Goal: Task Accomplishment & Management: Use online tool/utility

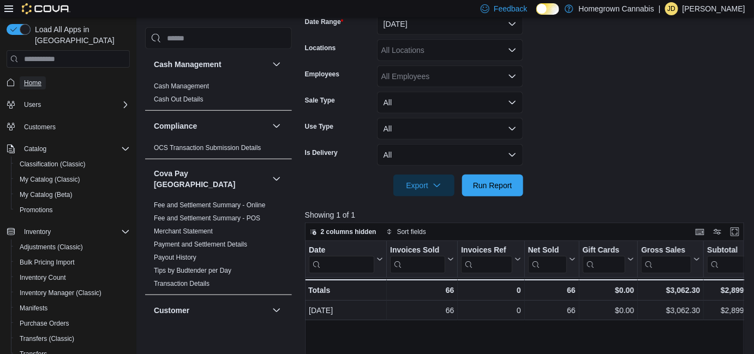
click at [37, 79] on span "Home" at bounding box center [32, 83] width 17 height 9
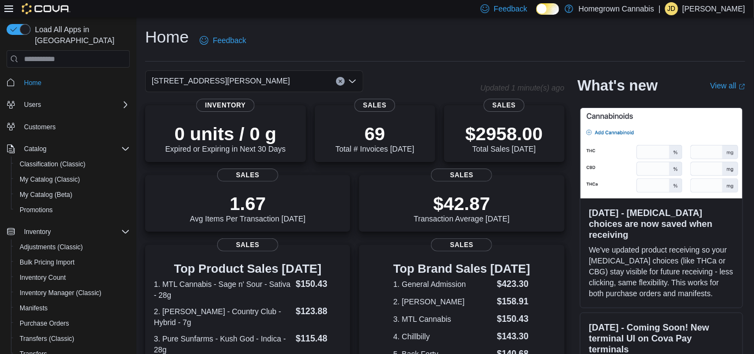
click at [231, 76] on div "[STREET_ADDRESS][PERSON_NAME]" at bounding box center [254, 81] width 218 height 22
click at [381, 39] on div "Home Feedback" at bounding box center [445, 40] width 600 height 28
click at [306, 85] on div "[STREET_ADDRESS][PERSON_NAME]" at bounding box center [254, 81] width 218 height 22
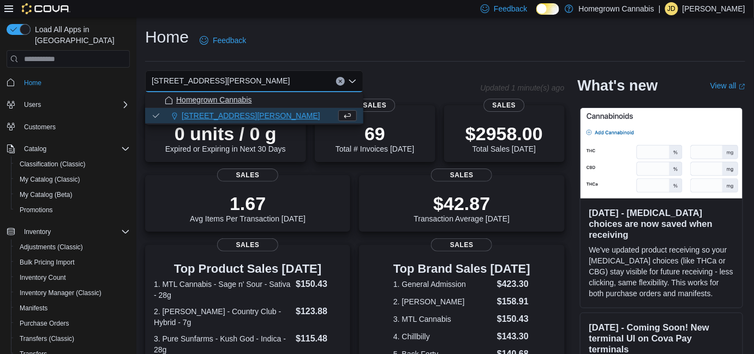
click at [288, 101] on div "Homegrown Cannabis" at bounding box center [261, 99] width 192 height 11
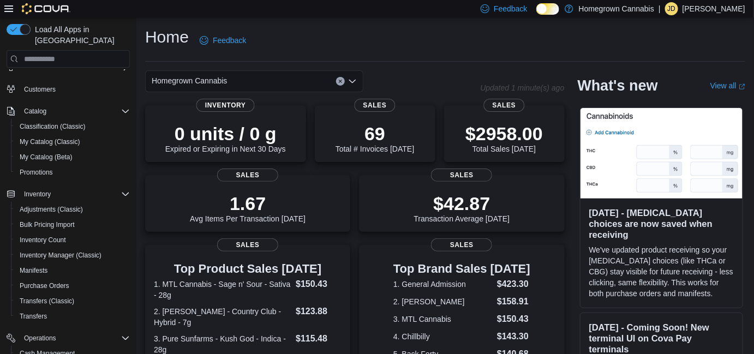
scroll to position [163, 0]
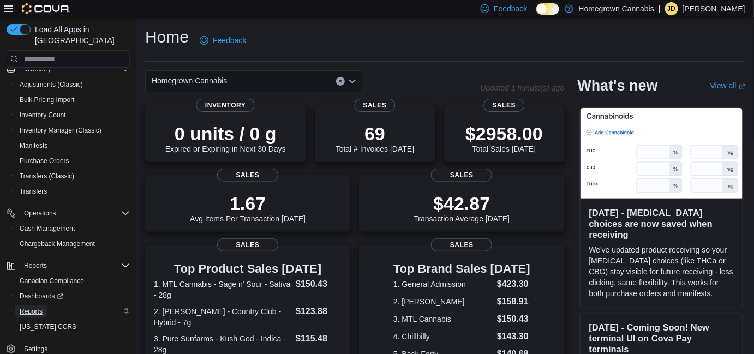
click at [40, 307] on span "Reports" at bounding box center [31, 311] width 23 height 9
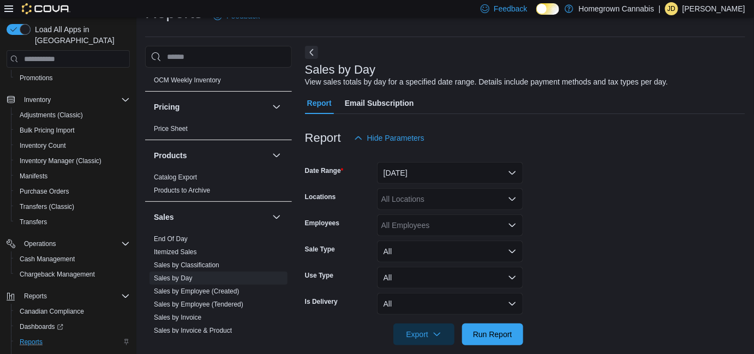
scroll to position [843, 0]
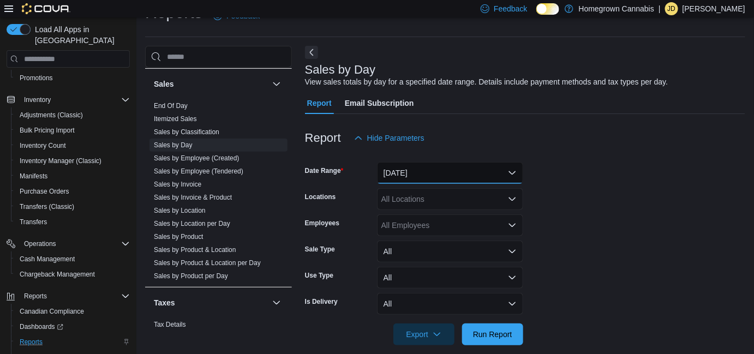
click at [431, 171] on button "[DATE]" at bounding box center [450, 173] width 146 height 22
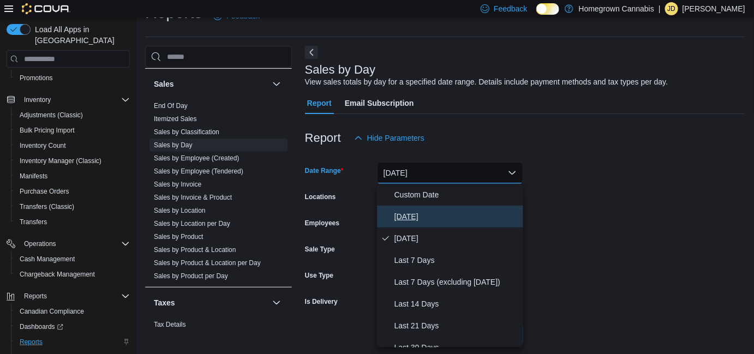
click at [411, 212] on span "[DATE]" at bounding box center [456, 216] width 124 height 13
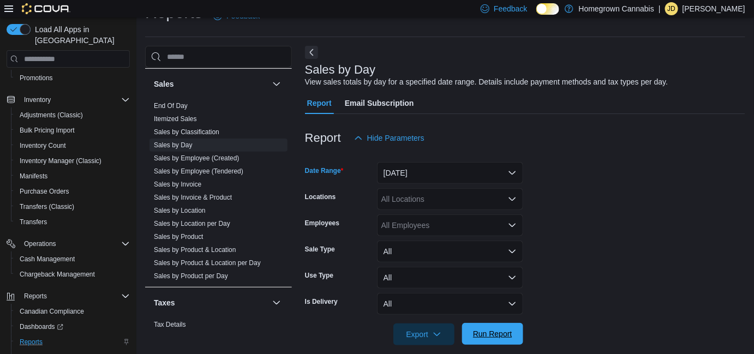
click at [482, 332] on span "Run Report" at bounding box center [492, 333] width 39 height 11
drag, startPoint x: 433, startPoint y: 331, endPoint x: 431, endPoint y: 324, distance: 7.3
click at [432, 331] on span "Export" at bounding box center [424, 334] width 48 height 22
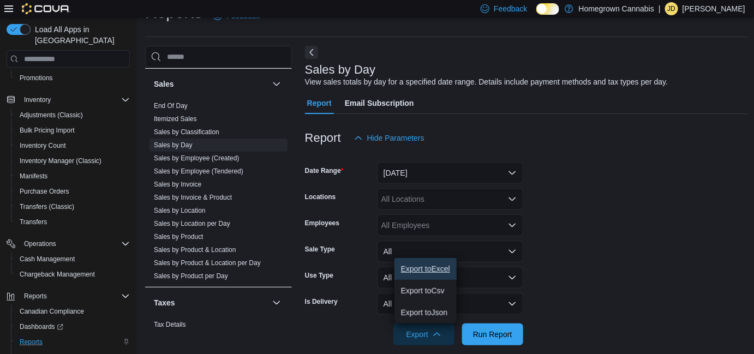
click at [436, 270] on span "Export to Excel" at bounding box center [425, 269] width 49 height 9
